Goal: Information Seeking & Learning: Learn about a topic

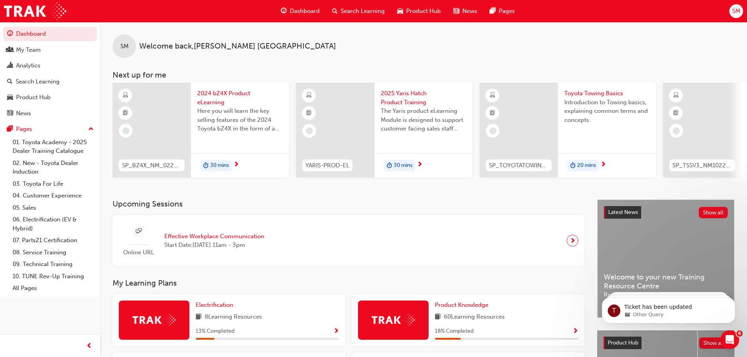
click at [364, 11] on span "Search Learning" at bounding box center [363, 11] width 44 height 9
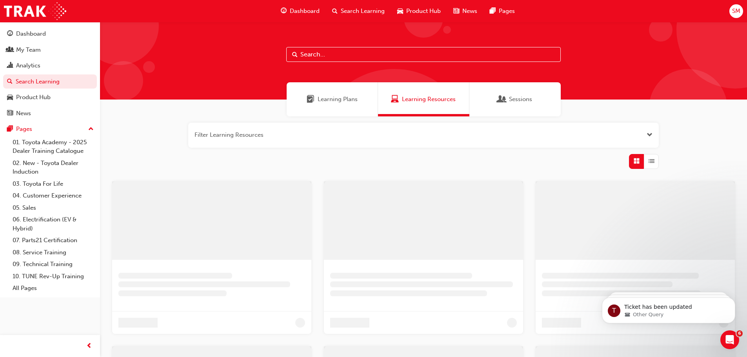
click at [295, 141] on button "button" at bounding box center [423, 135] width 471 height 25
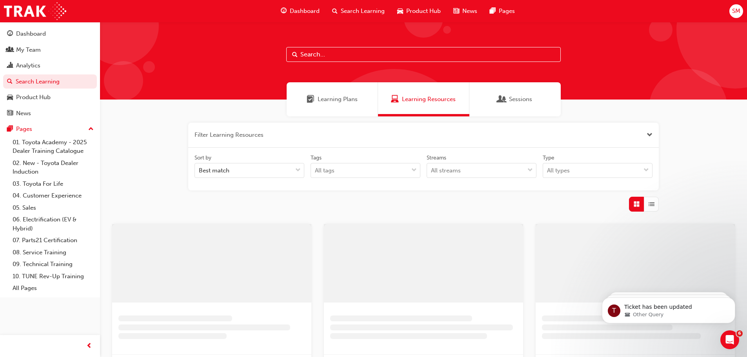
click at [309, 104] on span "Learning Plans" at bounding box center [311, 99] width 8 height 9
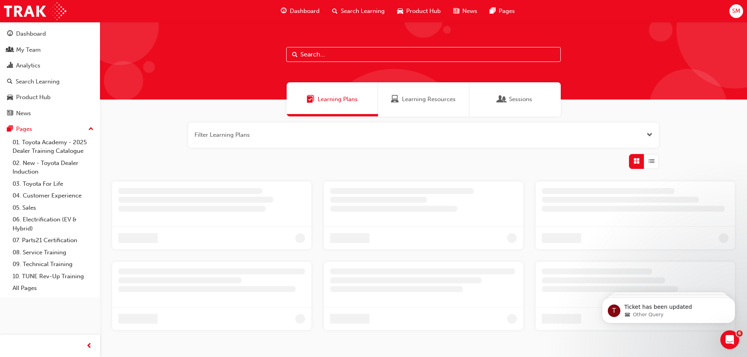
click at [286, 143] on button "button" at bounding box center [423, 135] width 471 height 25
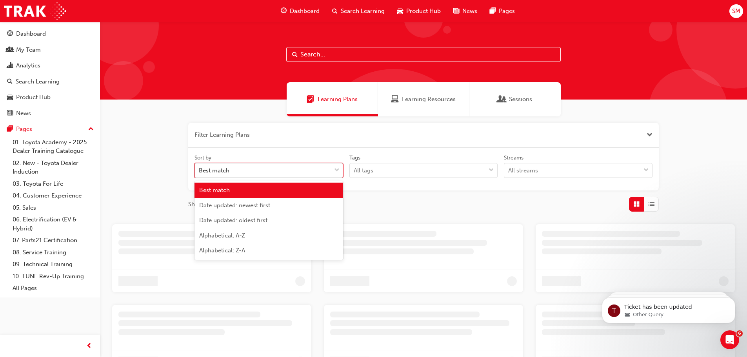
click at [287, 175] on div "Best match" at bounding box center [263, 171] width 136 height 14
click at [200, 174] on input "Sort by option Best match focused, 1 of 5. 5 results available. Use Up and Down…" at bounding box center [199, 170] width 1 height 7
click at [312, 135] on button "button" at bounding box center [423, 135] width 471 height 25
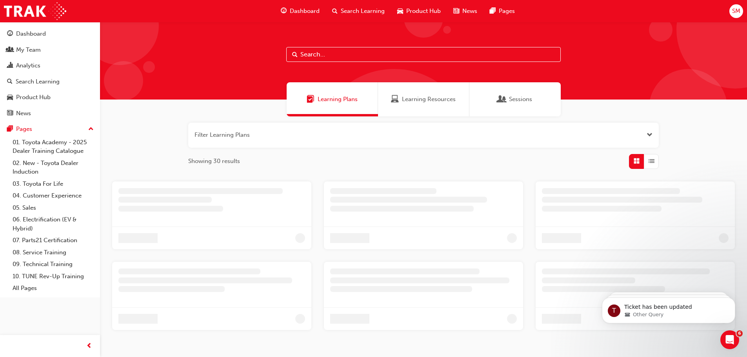
click at [350, 135] on button "button" at bounding box center [423, 135] width 471 height 25
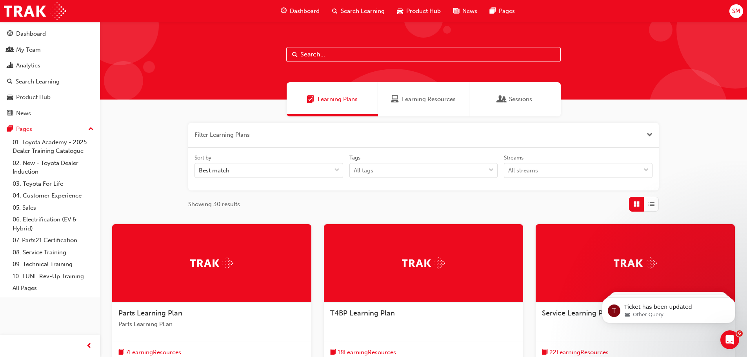
click at [447, 103] on span "Learning Resources" at bounding box center [429, 99] width 54 height 9
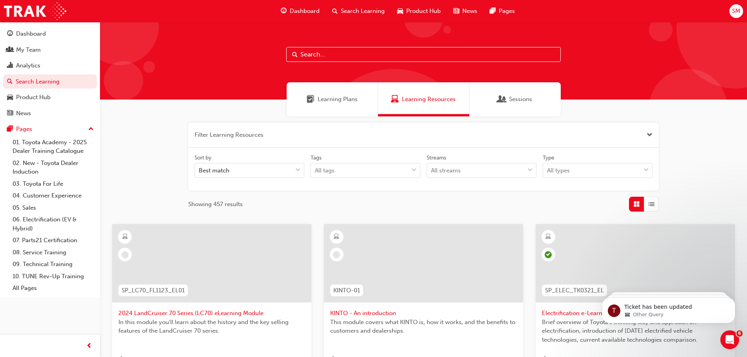
click at [310, 104] on span "Learning Plans" at bounding box center [311, 99] width 8 height 9
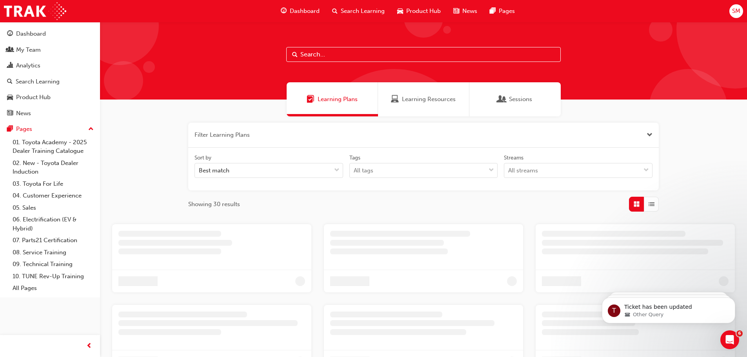
click at [333, 53] on input "text" at bounding box center [423, 54] width 275 height 15
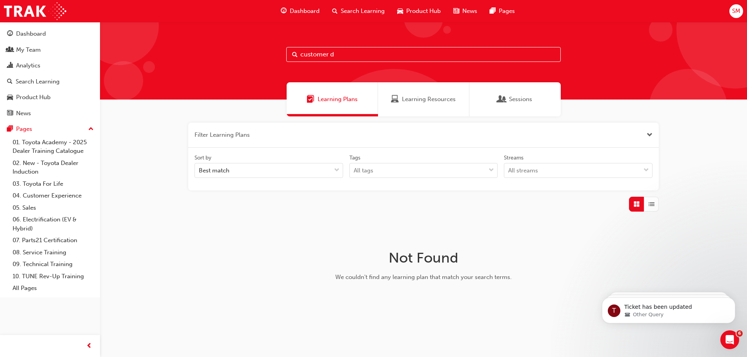
type input "customer d"
click at [440, 103] on span "Learning Resources" at bounding box center [429, 99] width 54 height 9
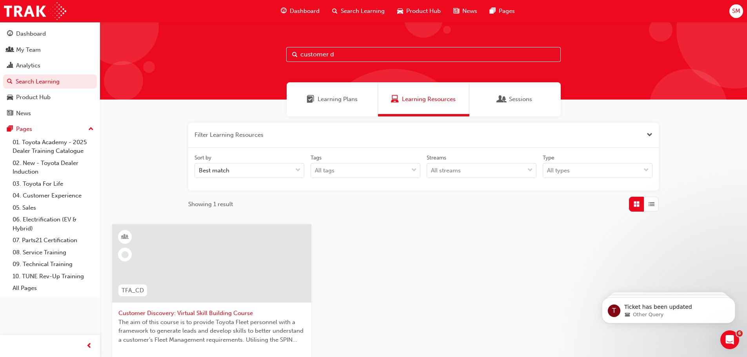
click at [216, 313] on span "Customer Discovery: Virtual Skill Building Course" at bounding box center [211, 313] width 187 height 9
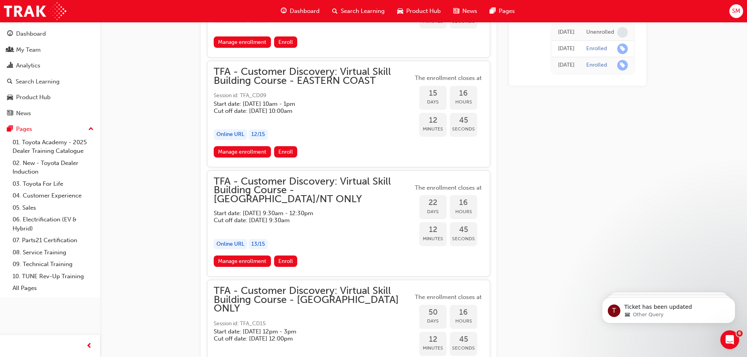
scroll to position [745, 0]
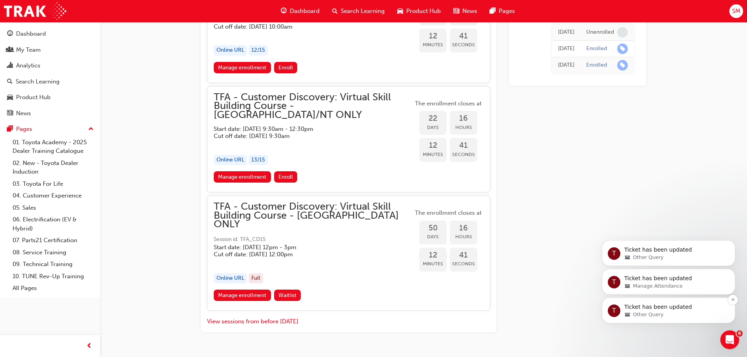
click at [645, 317] on span "Other Query" at bounding box center [648, 314] width 31 height 7
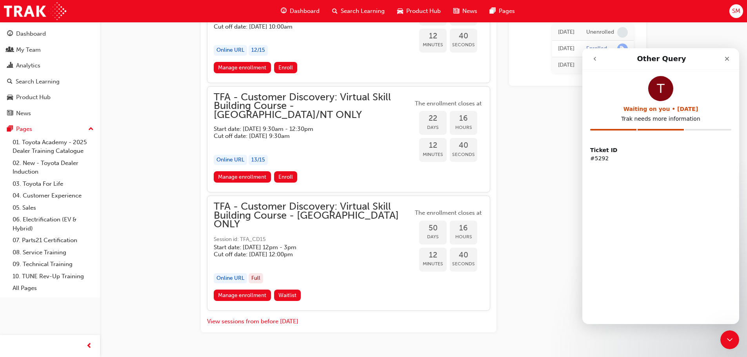
scroll to position [0, 0]
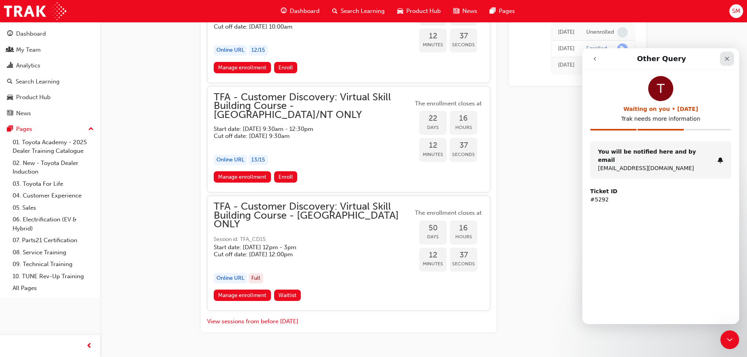
click at [727, 60] on icon "Close" at bounding box center [727, 59] width 6 height 6
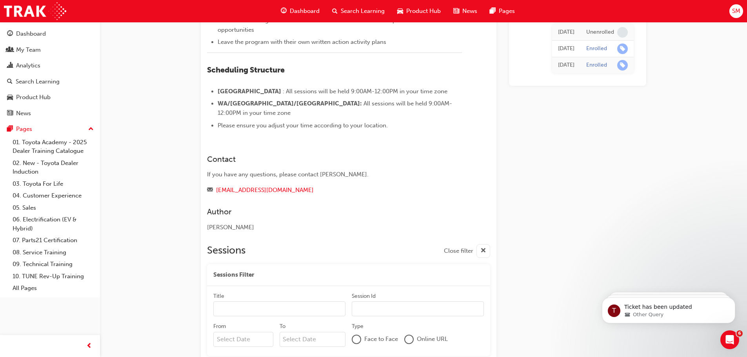
scroll to position [235, 0]
